Goal: Information Seeking & Learning: Compare options

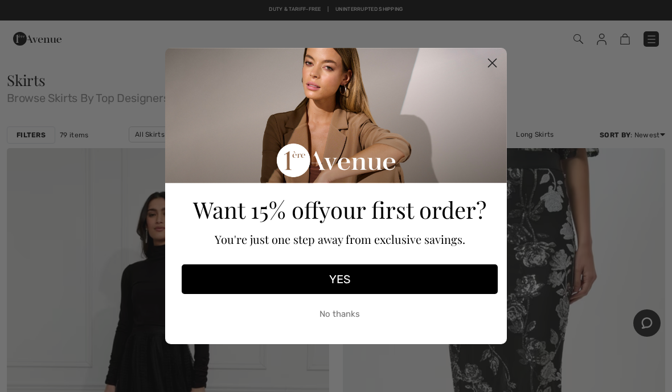
click at [484, 62] on circle "Close dialog" at bounding box center [492, 63] width 19 height 19
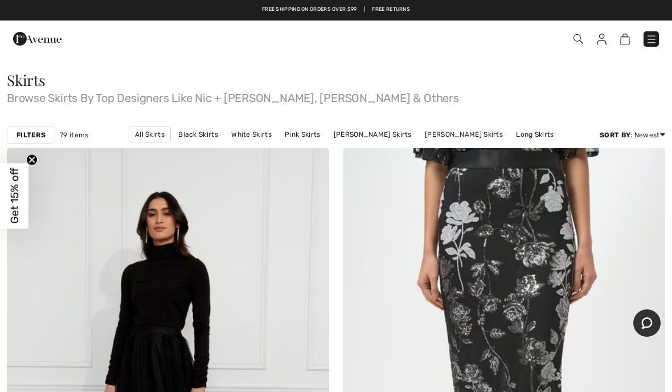
click at [29, 131] on strong "Filters" at bounding box center [31, 135] width 29 height 10
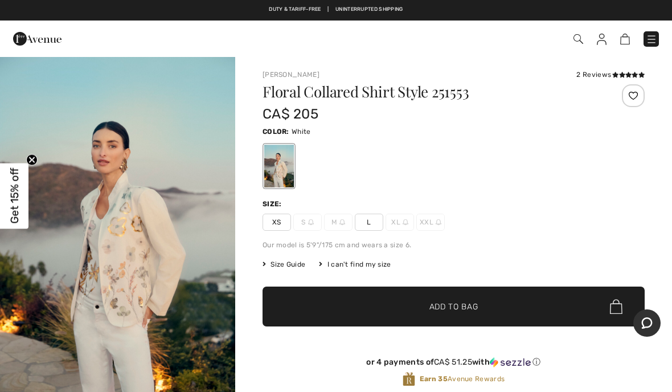
click at [617, 261] on div "Size Guide I can't find my size Select Size XS S - Sold Out M - Sold Out L XL -…" at bounding box center [454, 264] width 382 height 10
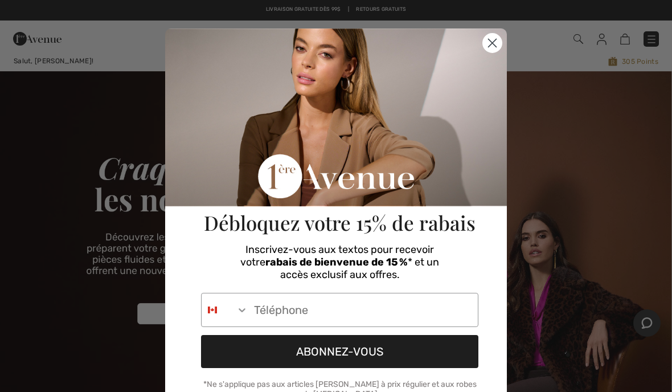
click at [294, 311] on input "Phone Number" at bounding box center [363, 309] width 230 height 33
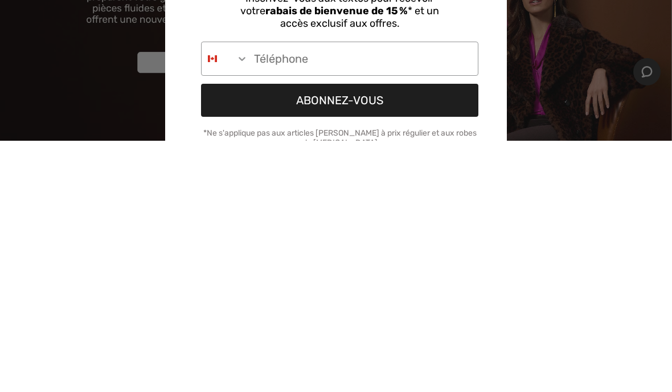
type input "1-819-557-1166"
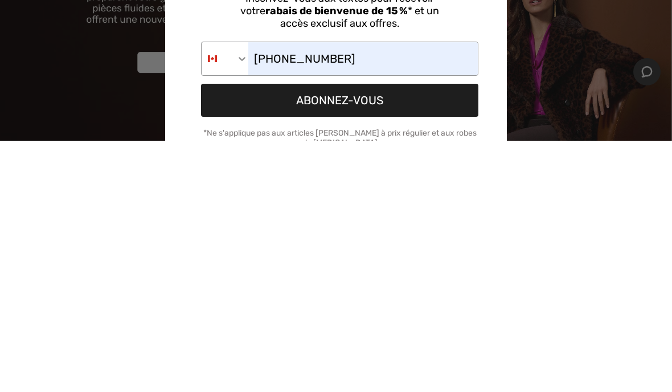
scroll to position [251, 0]
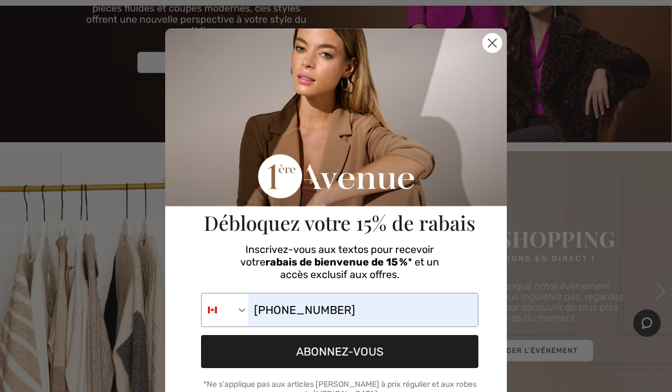
click at [385, 353] on button "ABONNEZ-VOUS" at bounding box center [339, 351] width 277 height 33
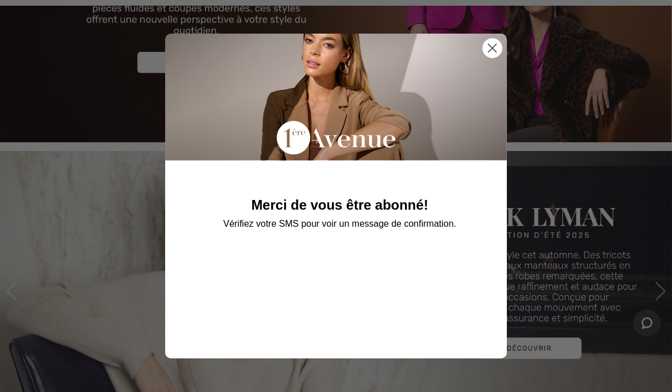
click at [500, 54] on circle "Close dialog" at bounding box center [492, 48] width 19 height 19
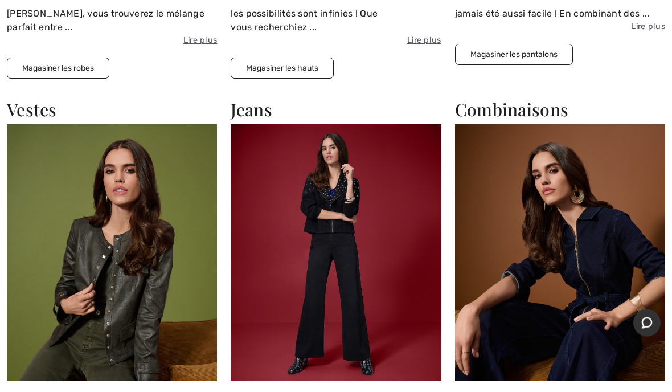
scroll to position [1203, 0]
click at [62, 258] on img at bounding box center [112, 252] width 210 height 257
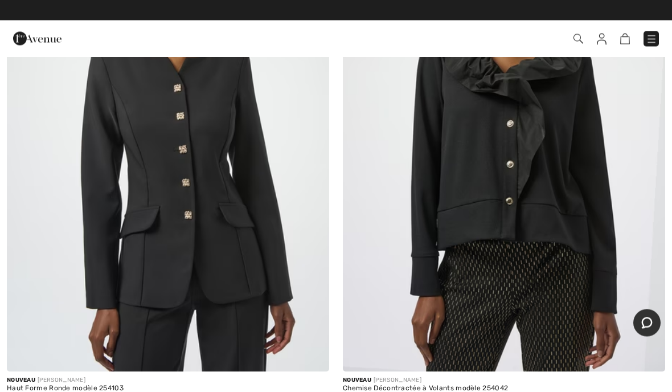
scroll to position [13527, 0]
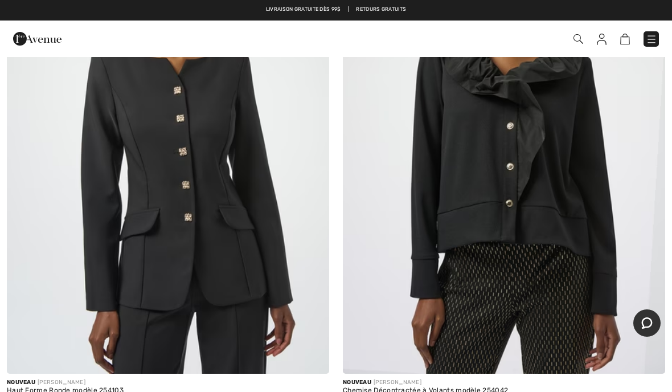
click at [497, 268] on img at bounding box center [504, 132] width 322 height 484
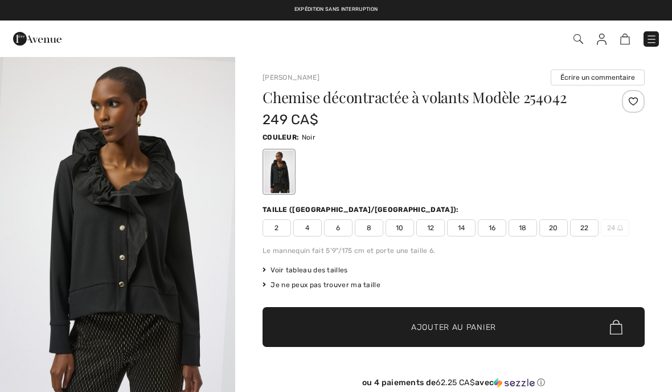
checkbox input "true"
click at [17, 0] on div "Expédition sans interruption Livraison gratuite dès 99$ | Retours gratuits" at bounding box center [336, 10] width 672 height 21
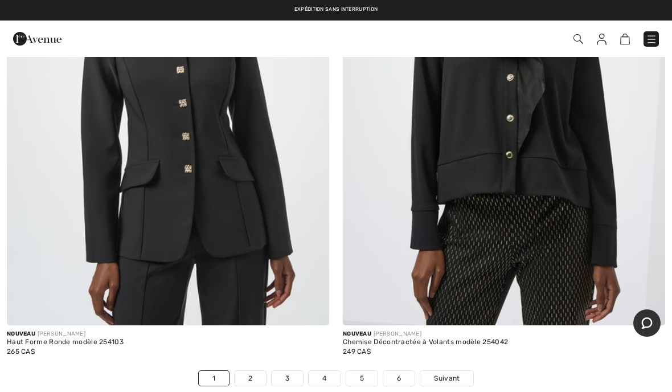
click at [473, 371] on link "Suivant" at bounding box center [446, 378] width 53 height 15
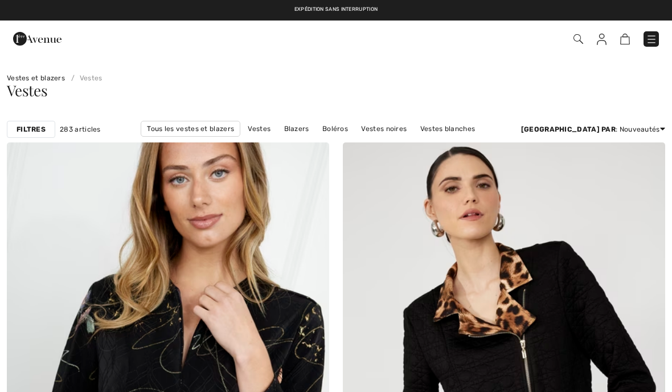
checkbox input "true"
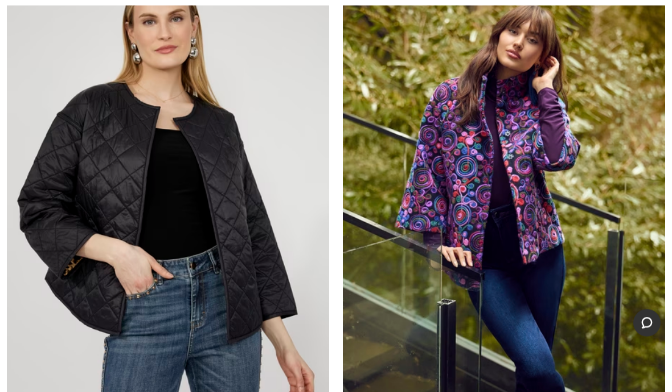
scroll to position [718, 0]
click at [602, 334] on img at bounding box center [504, 195] width 322 height 484
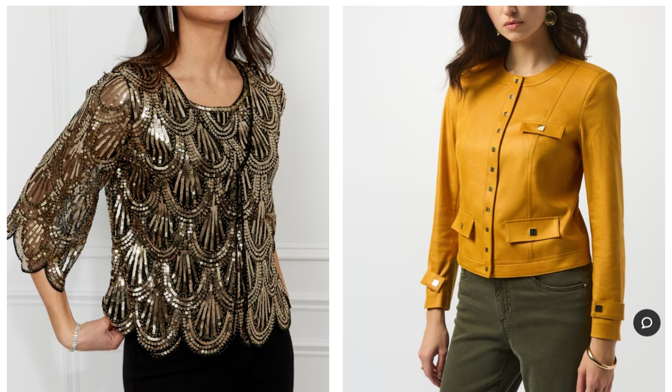
scroll to position [10187, 0]
click at [591, 379] on img at bounding box center [504, 178] width 322 height 484
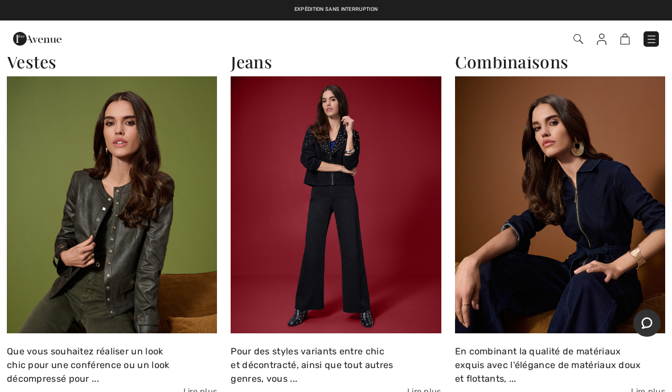
click at [81, 187] on img at bounding box center [112, 204] width 210 height 257
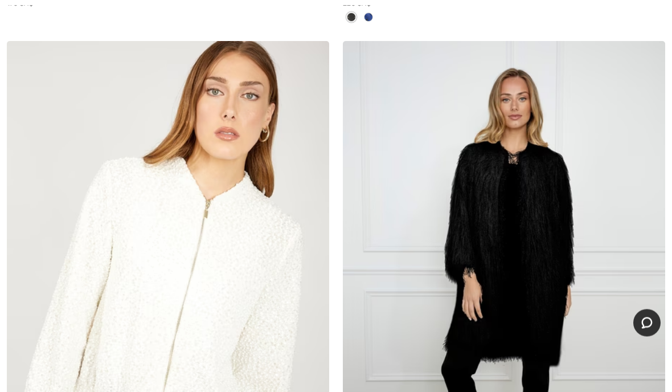
scroll to position [1727, 0]
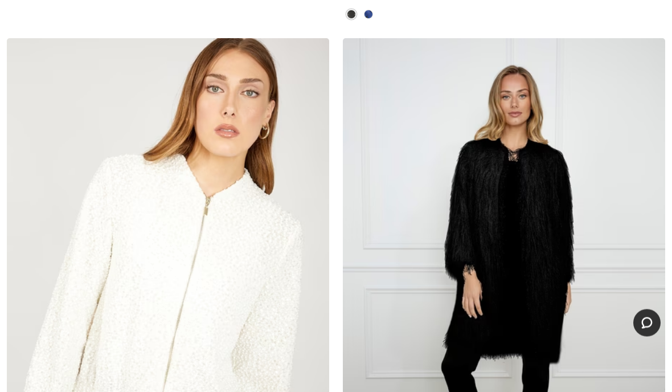
click at [588, 353] on img at bounding box center [504, 281] width 322 height 484
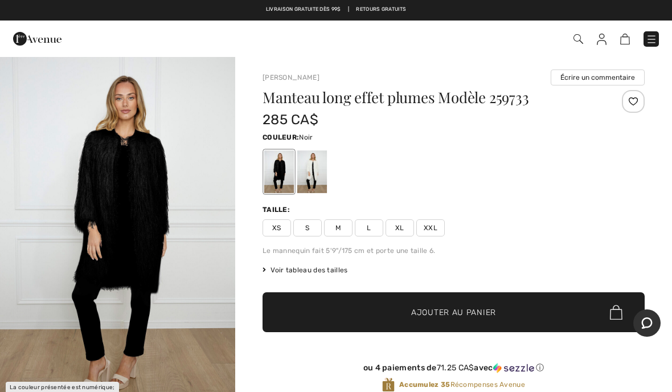
click at [9, 9] on div "Livraison gratuite dès 99$ | Retours gratuits" at bounding box center [336, 15] width 672 height 19
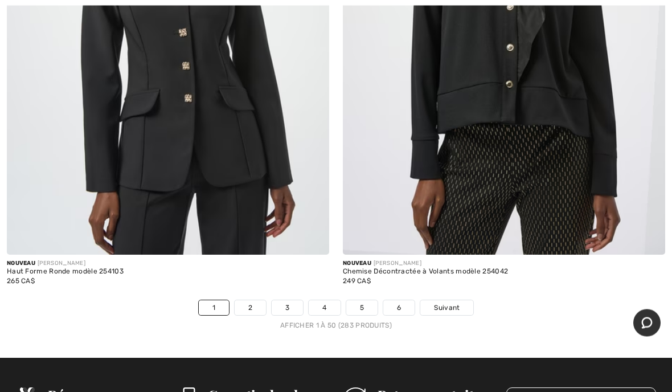
scroll to position [13647, 0]
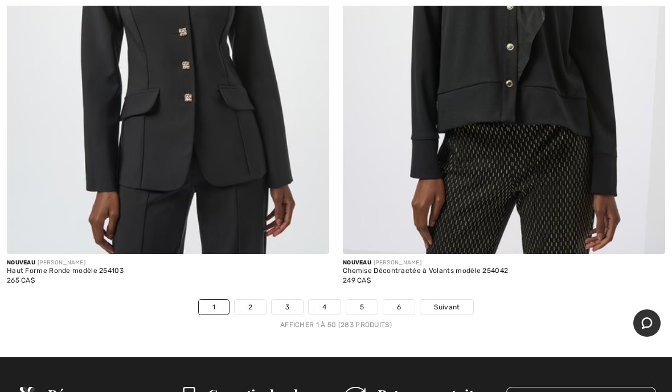
click at [448, 302] on span "Suivant" at bounding box center [447, 307] width 26 height 10
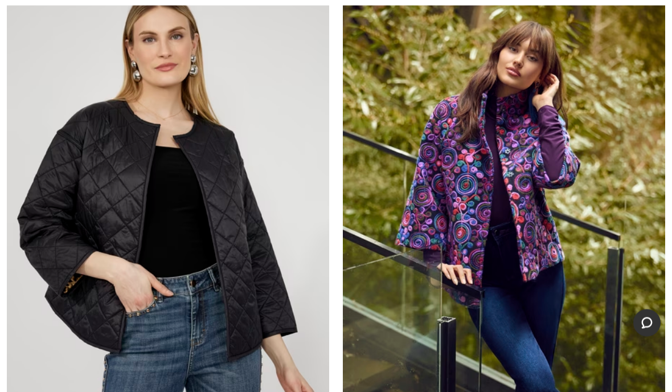
scroll to position [713, 0]
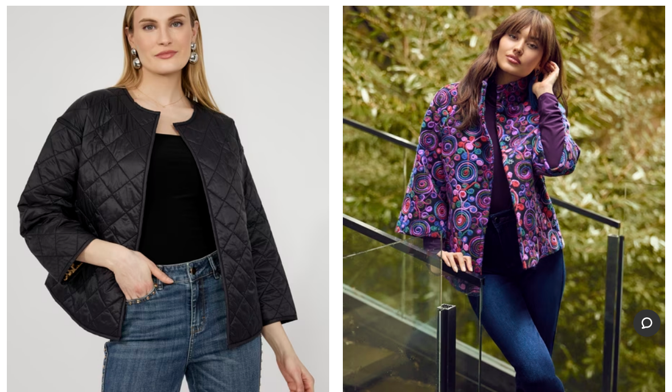
click at [564, 333] on img at bounding box center [504, 200] width 322 height 484
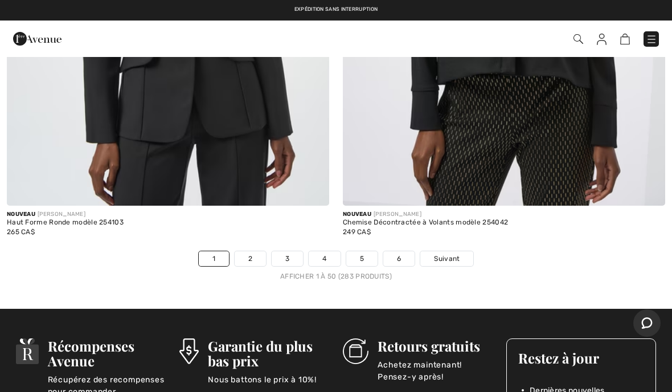
click at [291, 251] on link "3" at bounding box center [287, 258] width 31 height 15
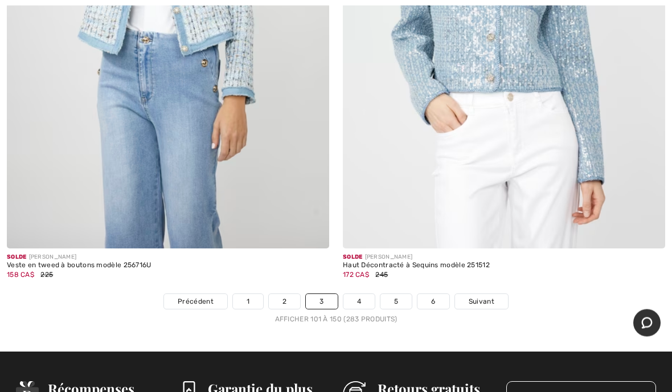
scroll to position [13616, 0]
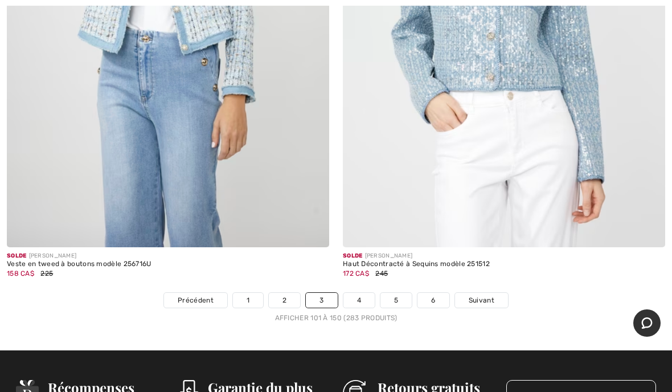
click at [480, 295] on span "Suivant" at bounding box center [482, 300] width 26 height 10
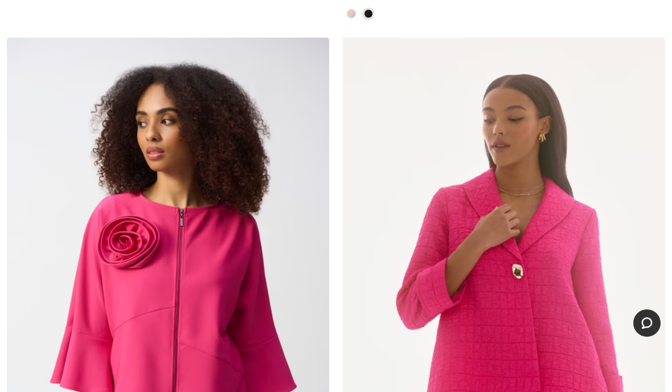
scroll to position [6127, 0]
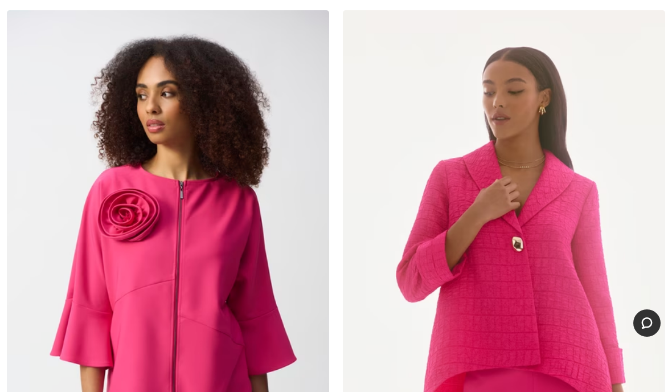
click at [565, 352] on img at bounding box center [504, 252] width 322 height 484
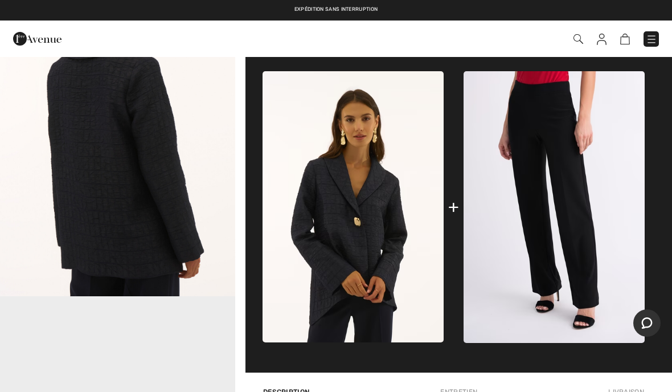
scroll to position [342, 0]
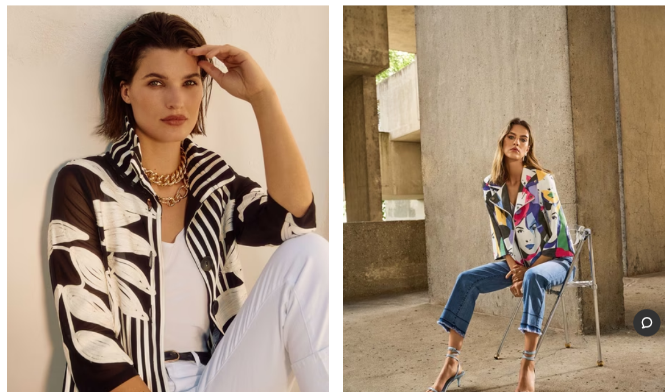
scroll to position [11232, 0]
click at [565, 348] on img at bounding box center [504, 227] width 322 height 484
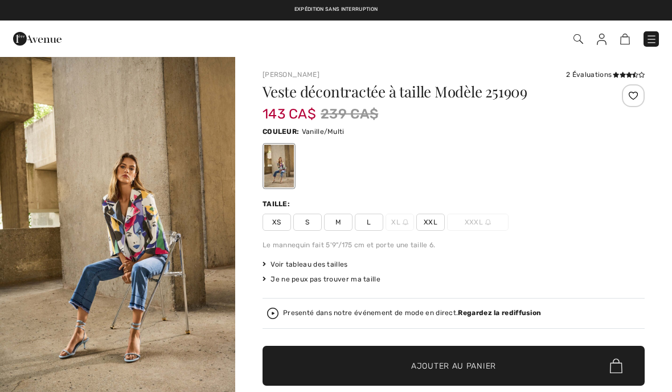
checkbox input "true"
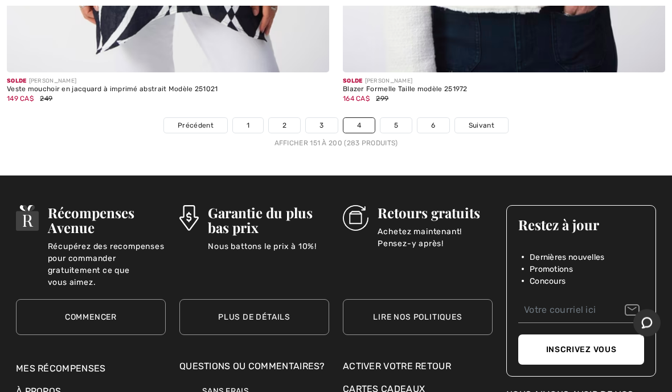
scroll to position [13866, 0]
click at [488, 120] on span "Suivant" at bounding box center [482, 125] width 26 height 10
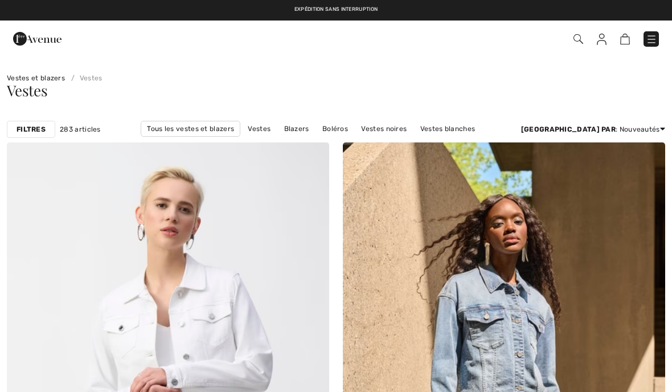
checkbox input "true"
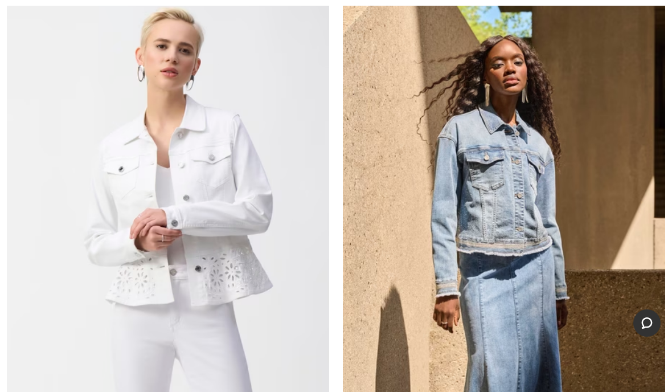
scroll to position [160, 0]
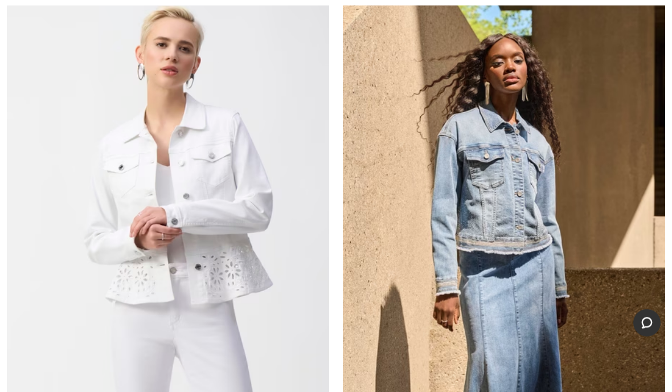
click at [576, 358] on img at bounding box center [504, 224] width 322 height 484
click at [570, 324] on img at bounding box center [504, 224] width 322 height 484
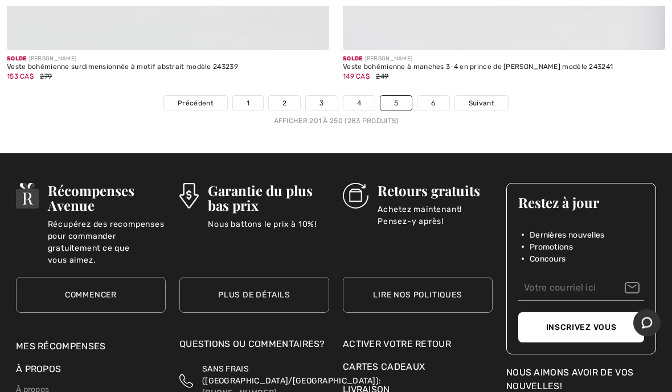
scroll to position [13795, 0]
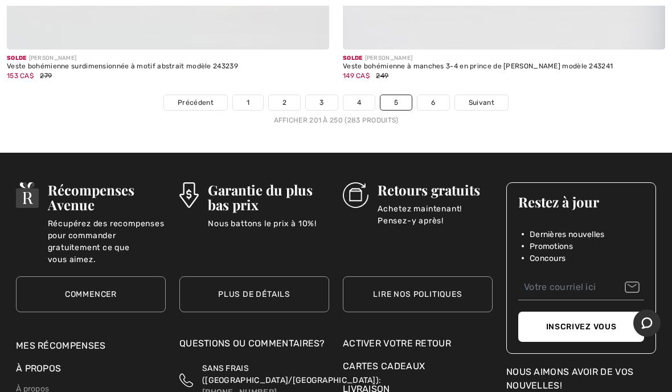
click at [478, 97] on span "Suivant" at bounding box center [482, 102] width 26 height 10
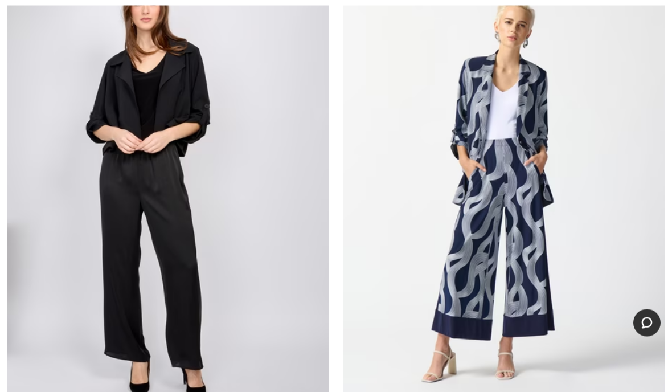
scroll to position [2413, 0]
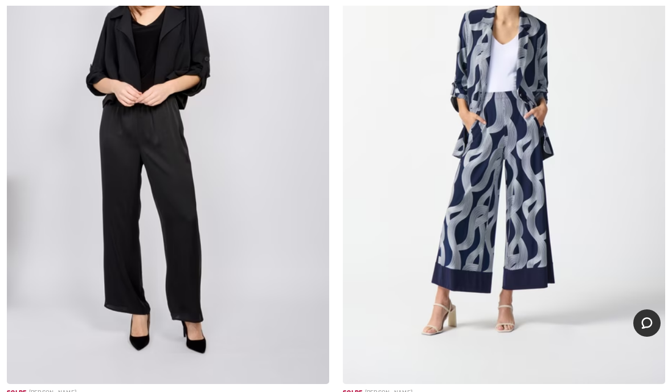
click at [562, 330] on img at bounding box center [504, 142] width 322 height 484
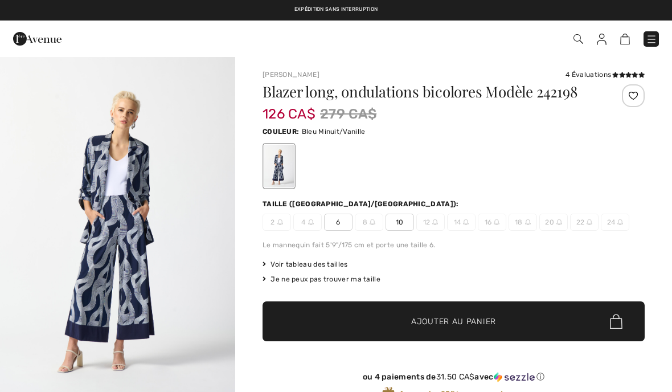
checkbox input "true"
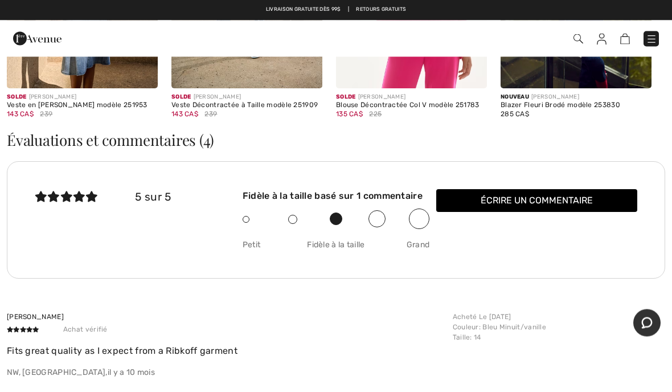
scroll to position [1545, 0]
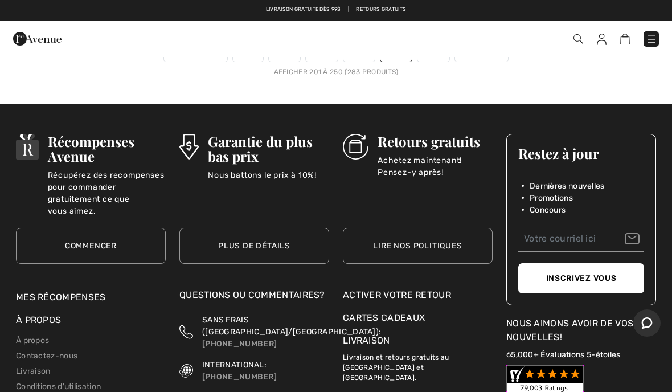
click at [630, 203] on li "Concours" at bounding box center [587, 209] width 115 height 12
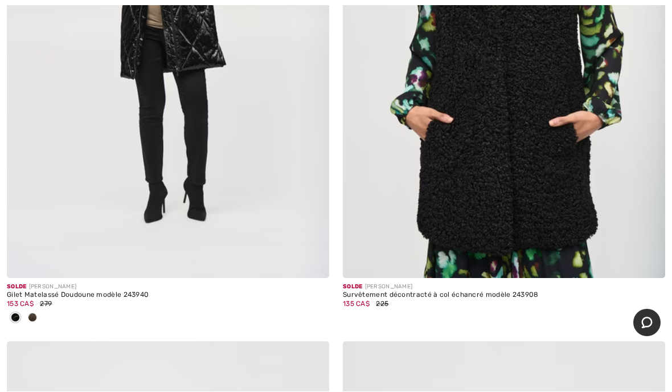
scroll to position [11839, 0]
